Goal: Task Accomplishment & Management: Use online tool/utility

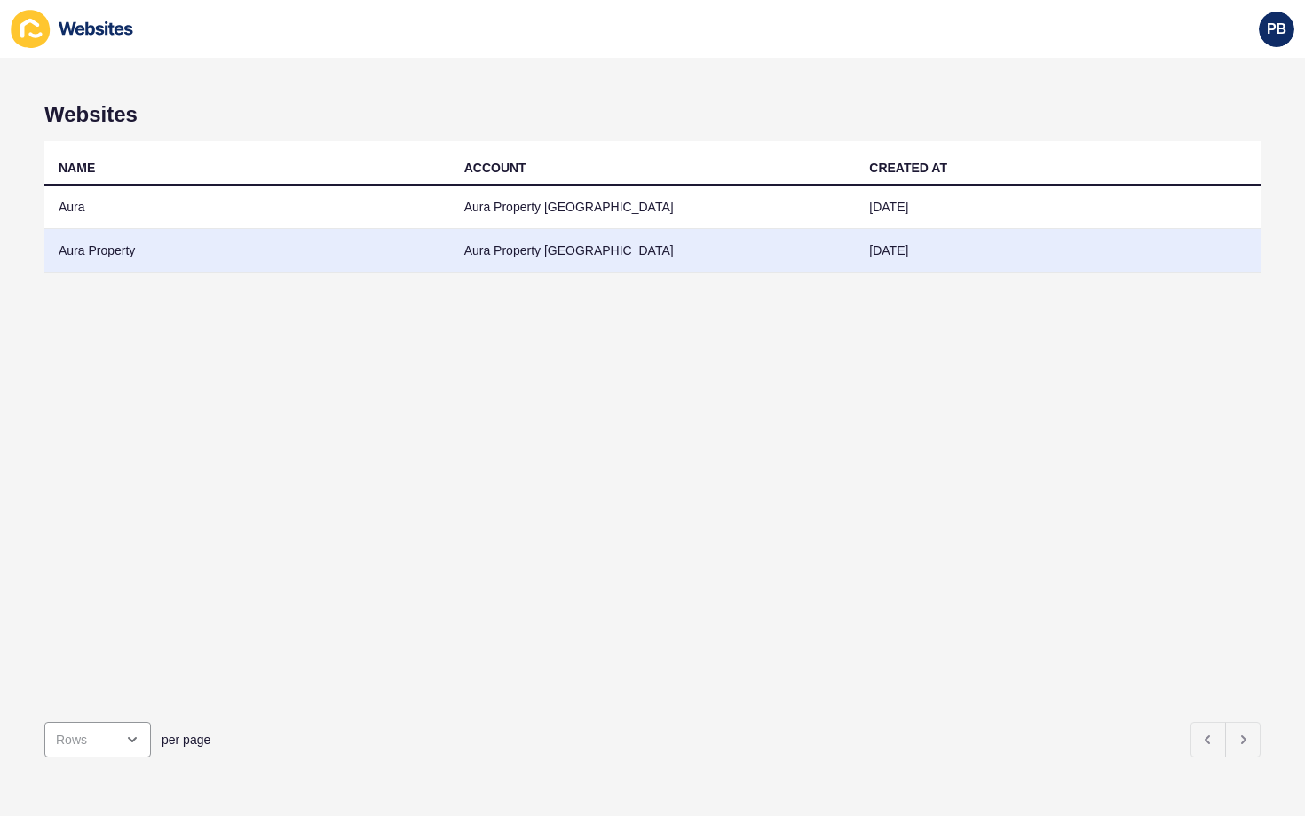
click at [97, 247] on td "Aura Property" at bounding box center [247, 251] width 406 height 44
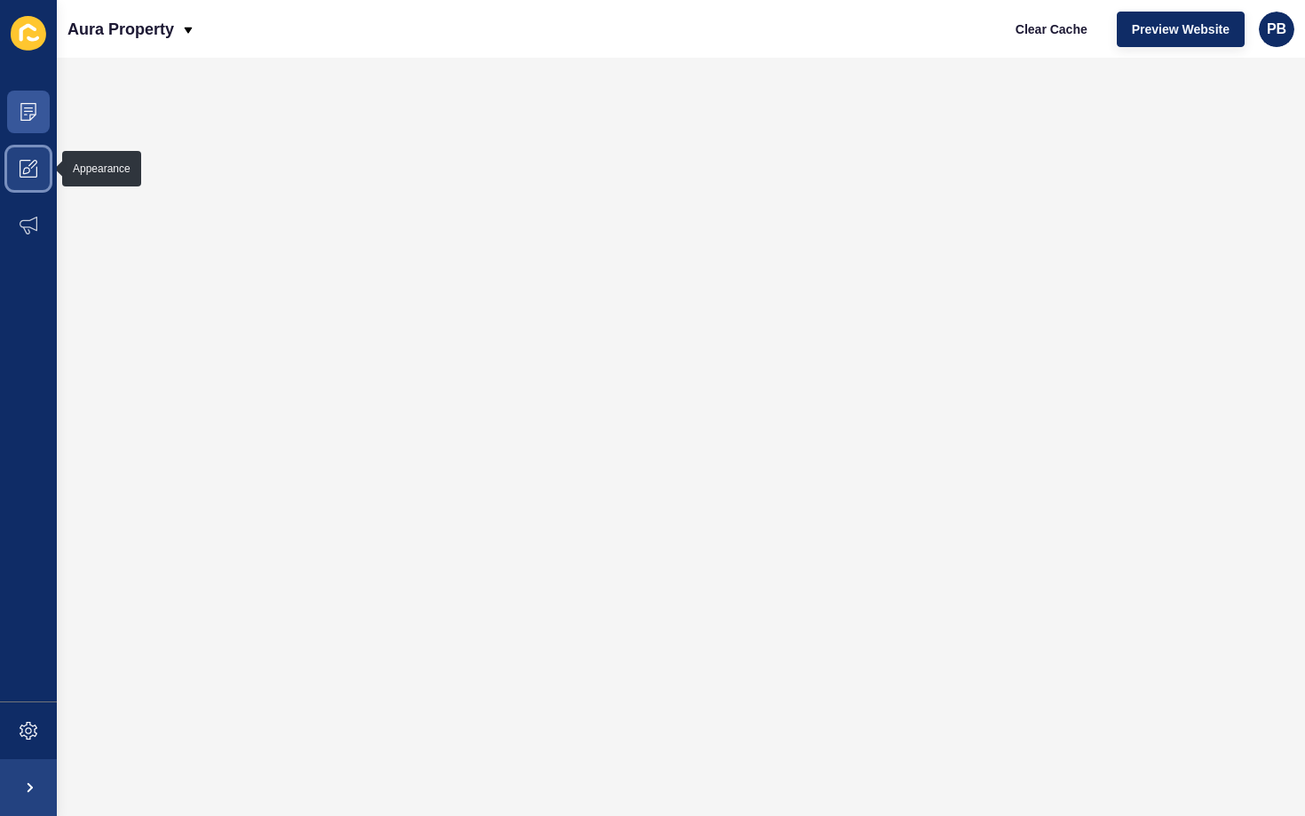
click at [25, 168] on icon at bounding box center [29, 169] width 18 height 18
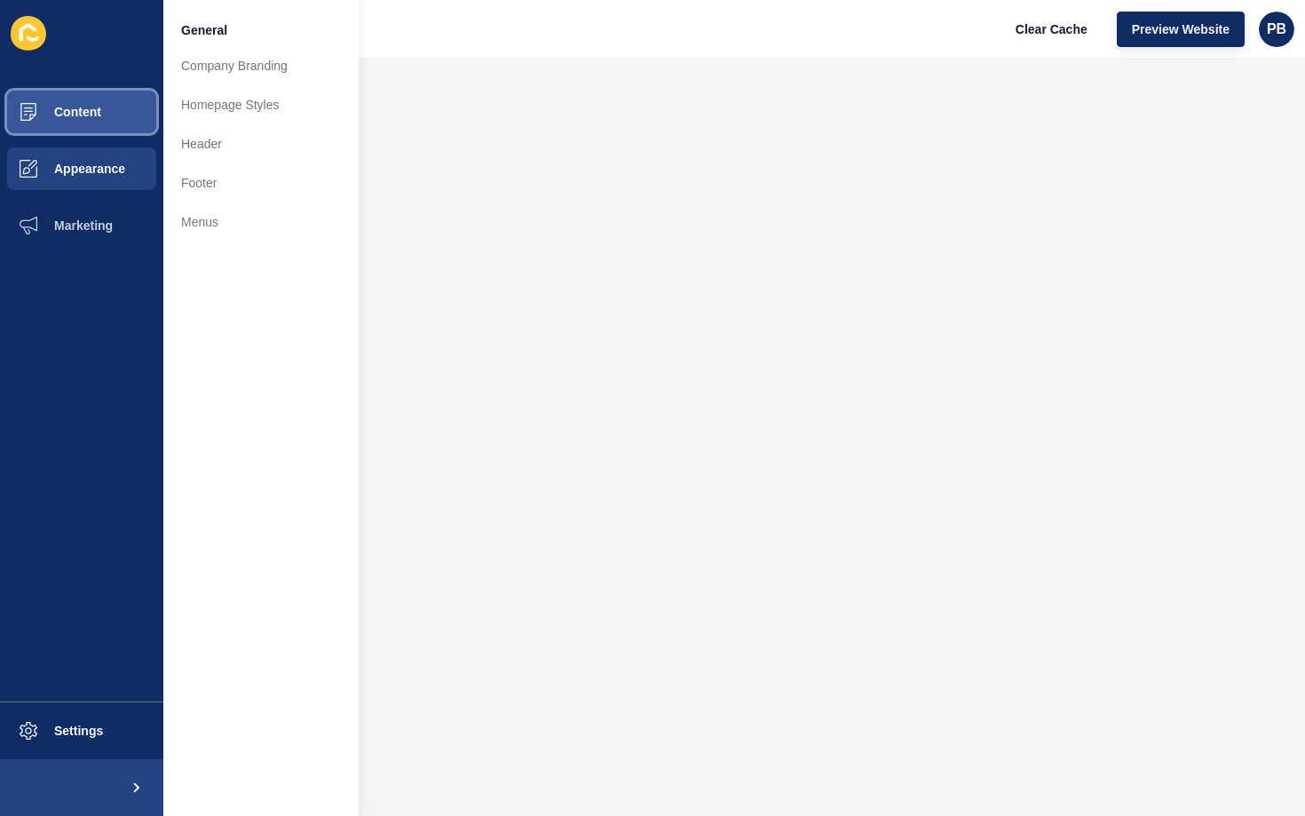
click at [69, 107] on span "Content" at bounding box center [49, 112] width 104 height 14
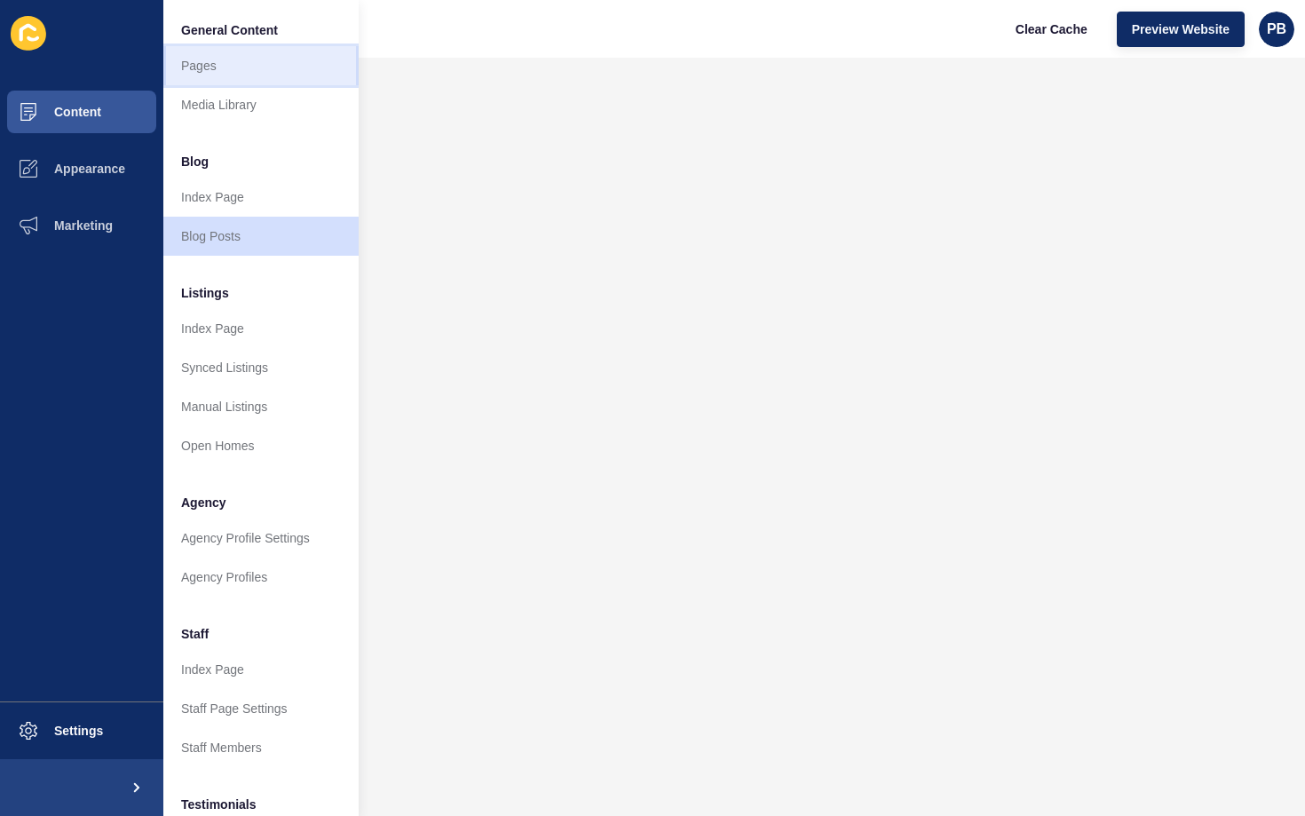
click at [213, 64] on link "Pages" at bounding box center [260, 65] width 195 height 39
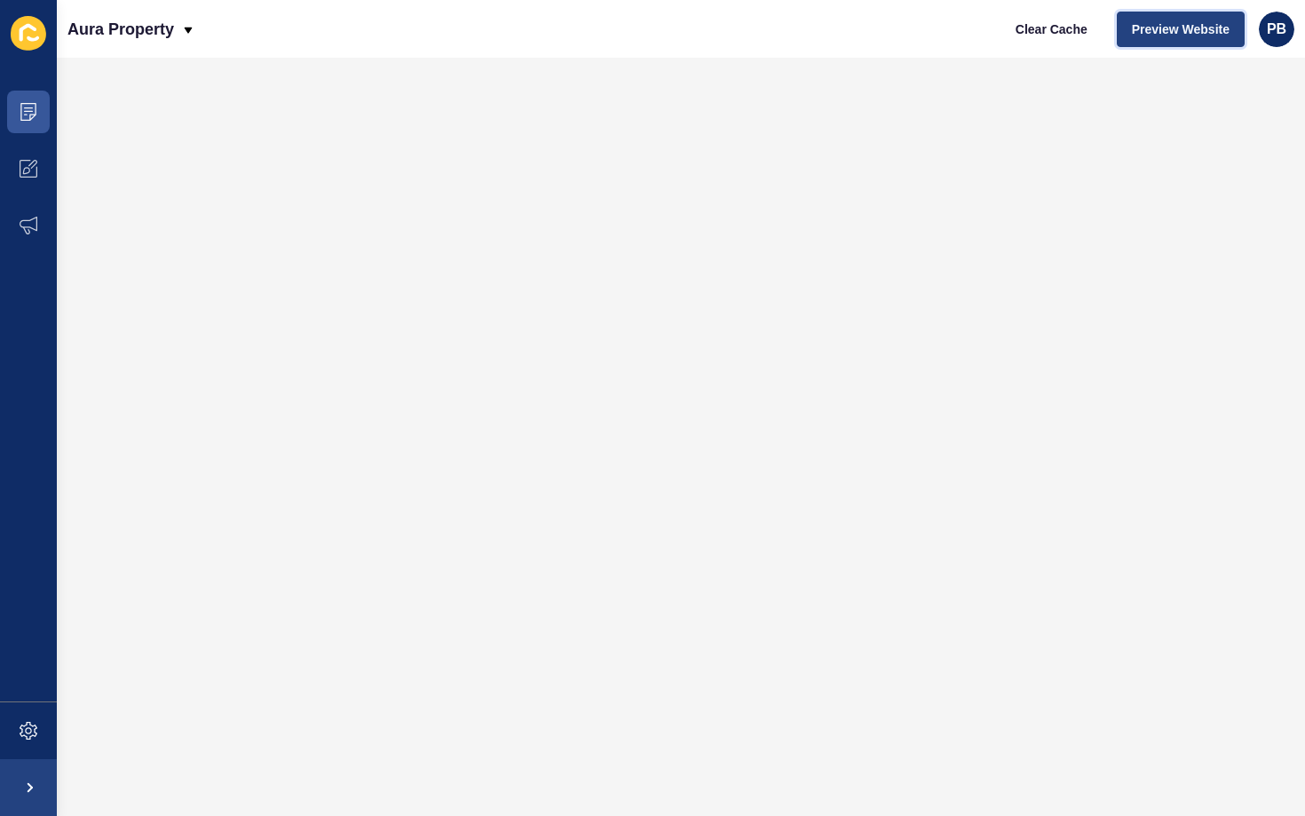
click at [1167, 33] on span "Preview Website" at bounding box center [1181, 29] width 98 height 18
